Goal: Find contact information: Find contact information

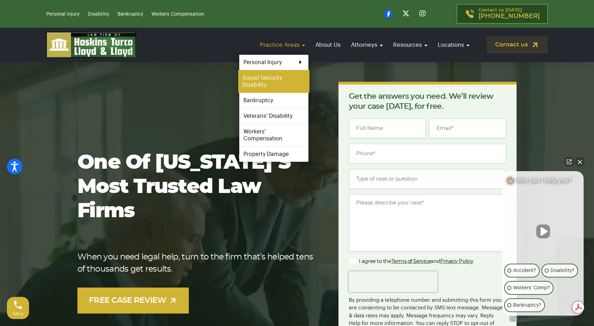
click at [261, 81] on link "Social Security Disability" at bounding box center [273, 81] width 71 height 23
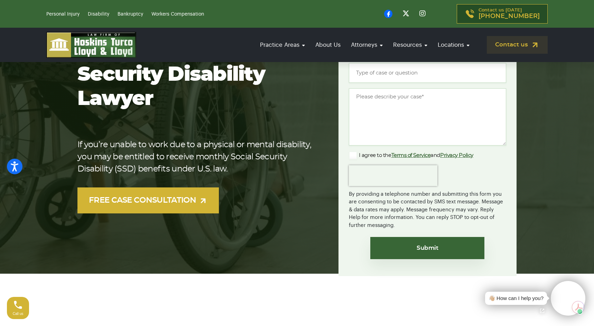
scroll to position [140, 0]
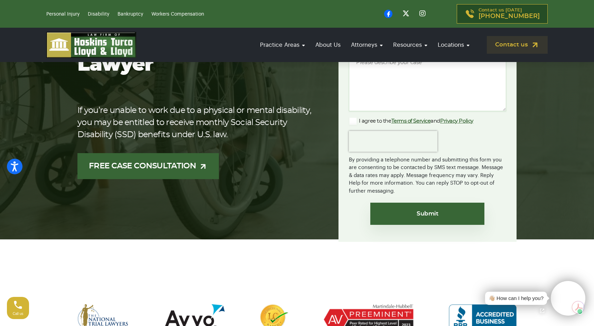
click at [171, 156] on link "FREE CASE CONSULTATION" at bounding box center [149, 166] width 142 height 26
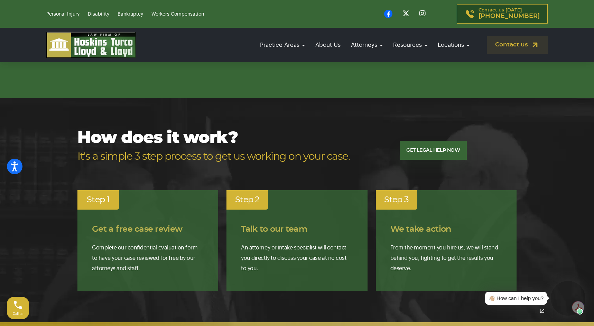
scroll to position [1056, 0]
